Goal: Information Seeking & Learning: Learn about a topic

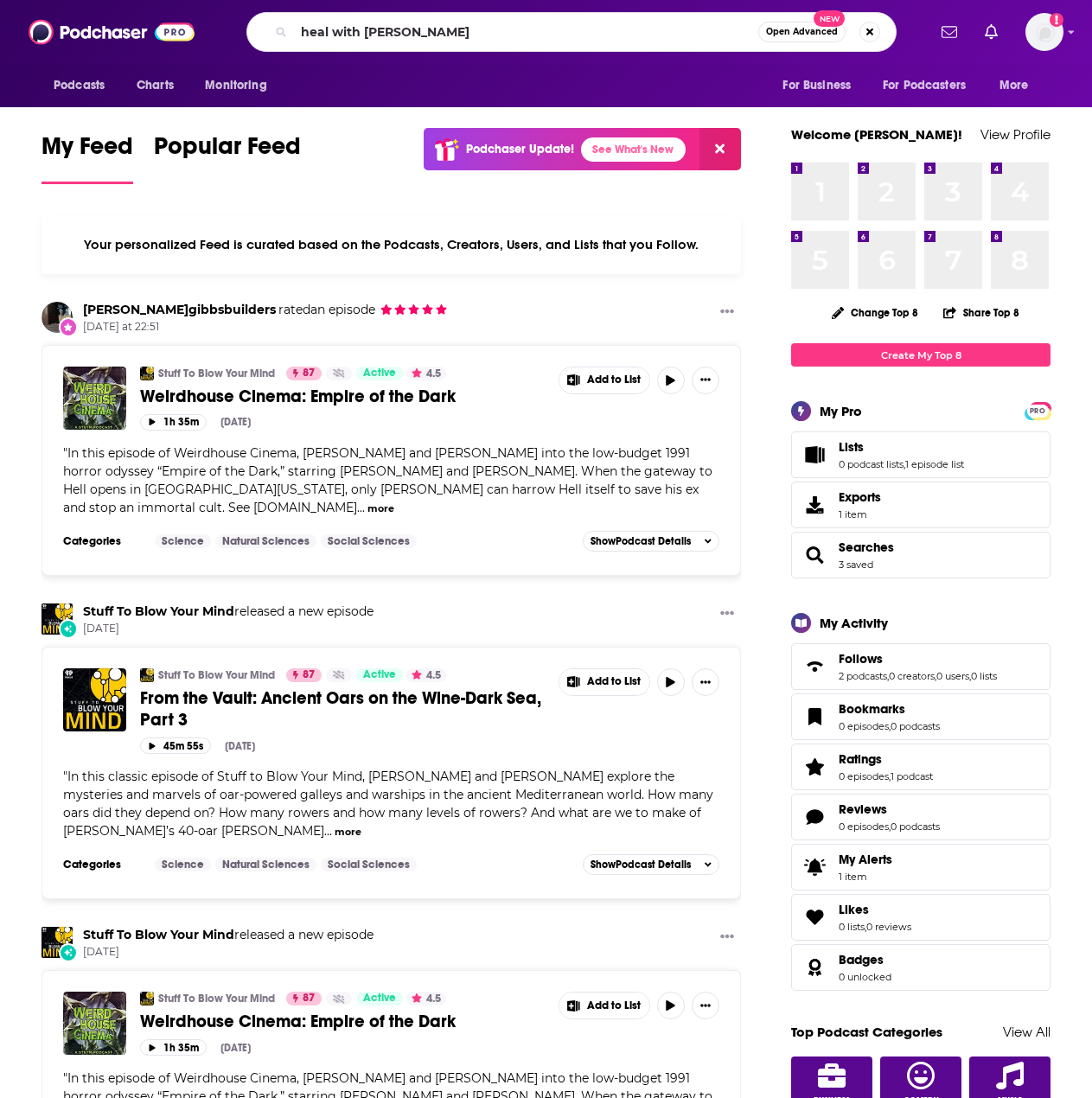
type input "heal with [PERSON_NAME]"
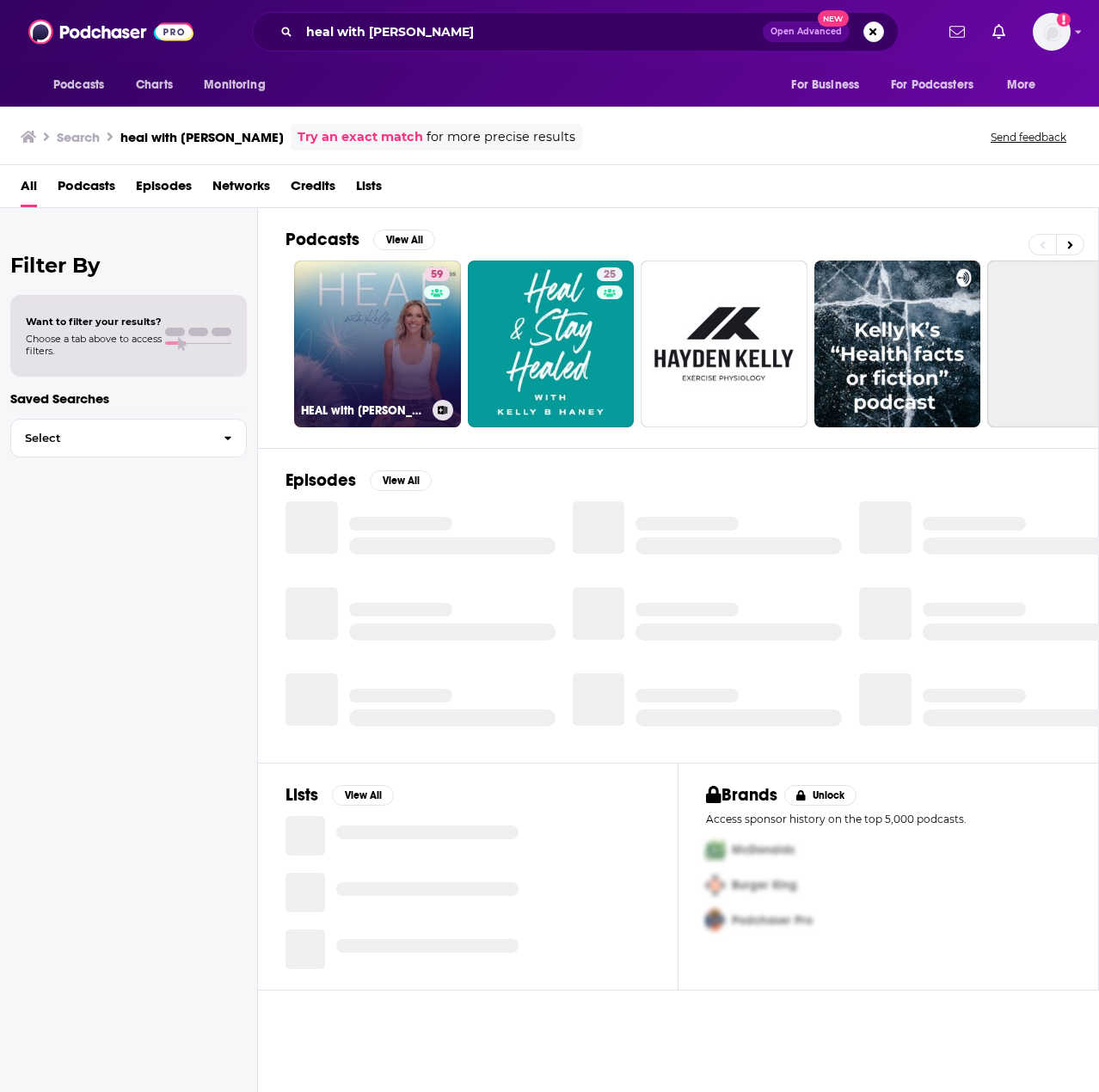
click at [313, 382] on link "59 HEAL with [PERSON_NAME]" at bounding box center [377, 344] width 166 height 166
